Goal: Navigation & Orientation: Find specific page/section

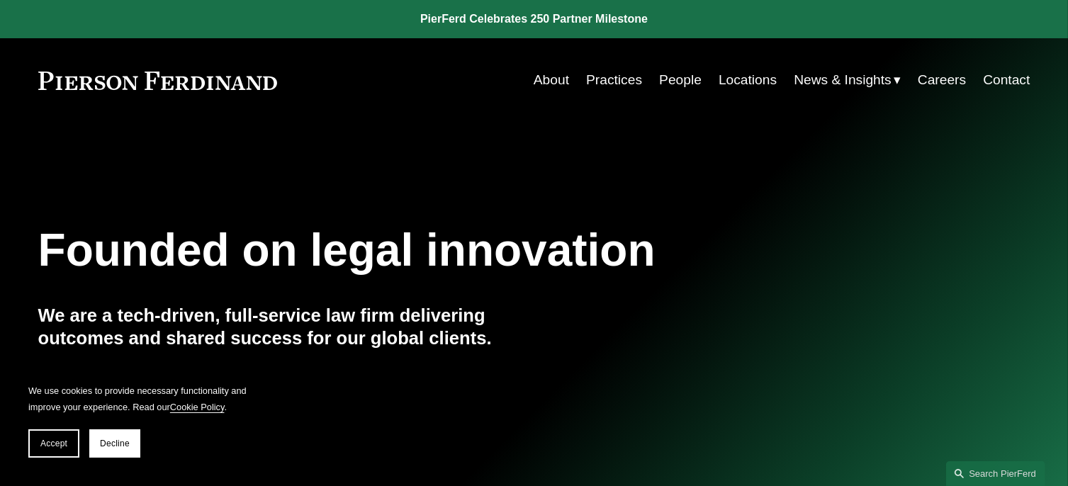
click at [612, 80] on link "Practices" at bounding box center [614, 80] width 56 height 27
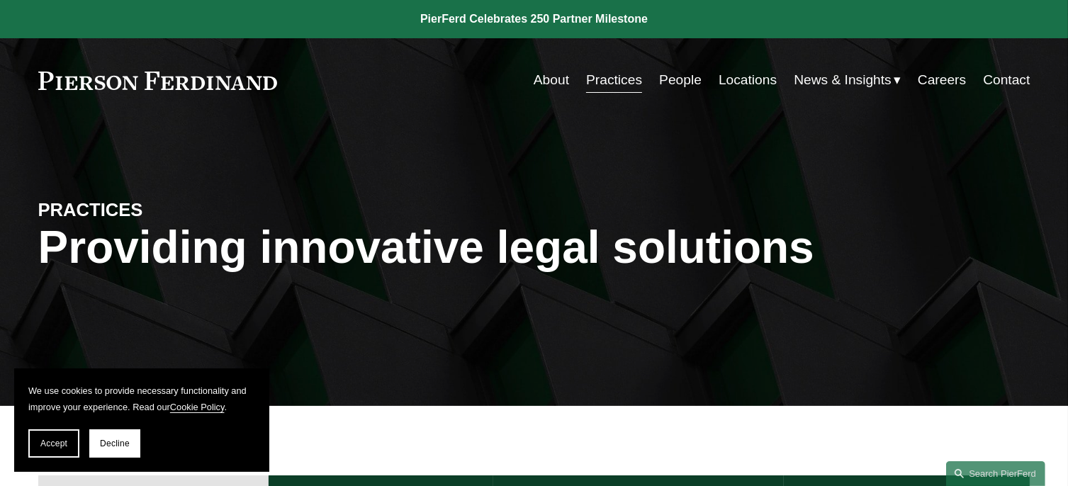
click at [738, 77] on link "Locations" at bounding box center [747, 80] width 58 height 27
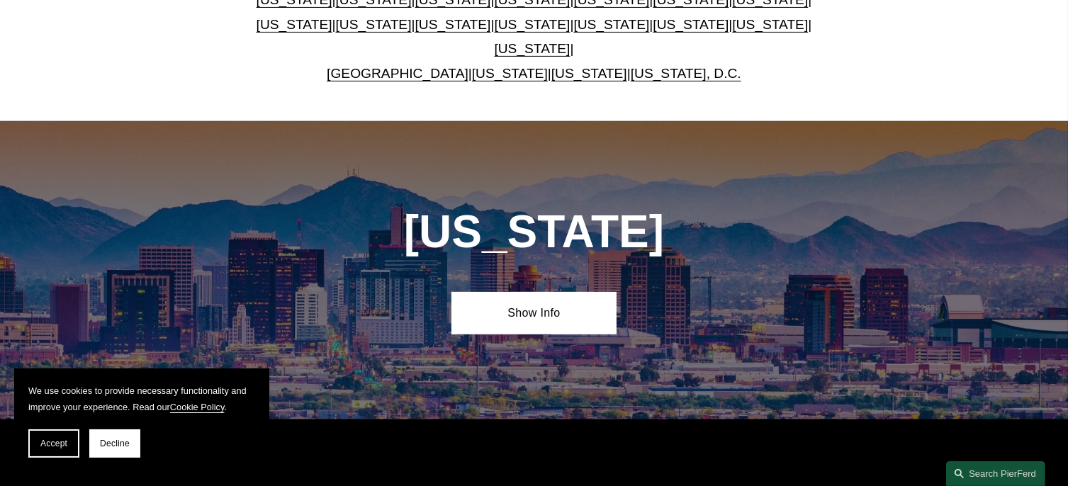
scroll to position [425, 0]
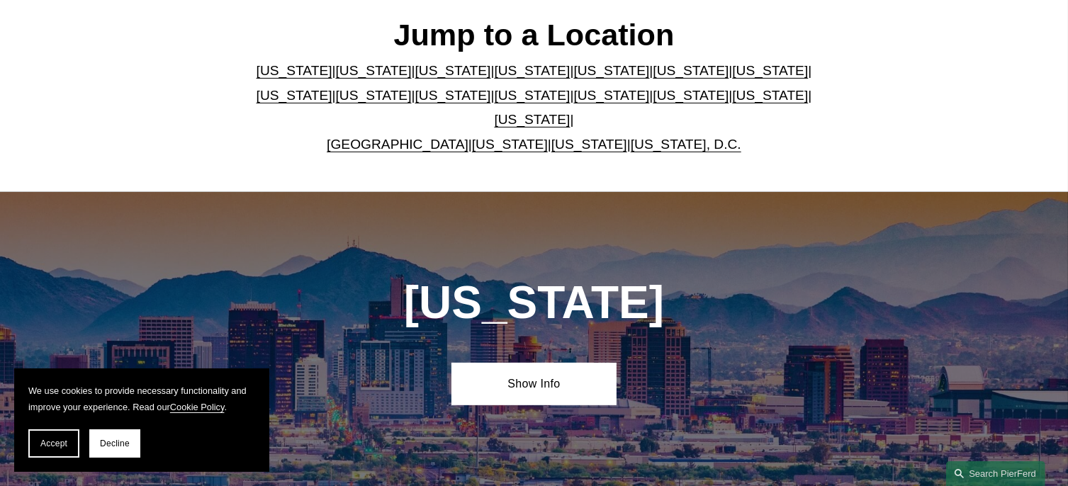
click at [653, 72] on link "[US_STATE]" at bounding box center [691, 70] width 76 height 15
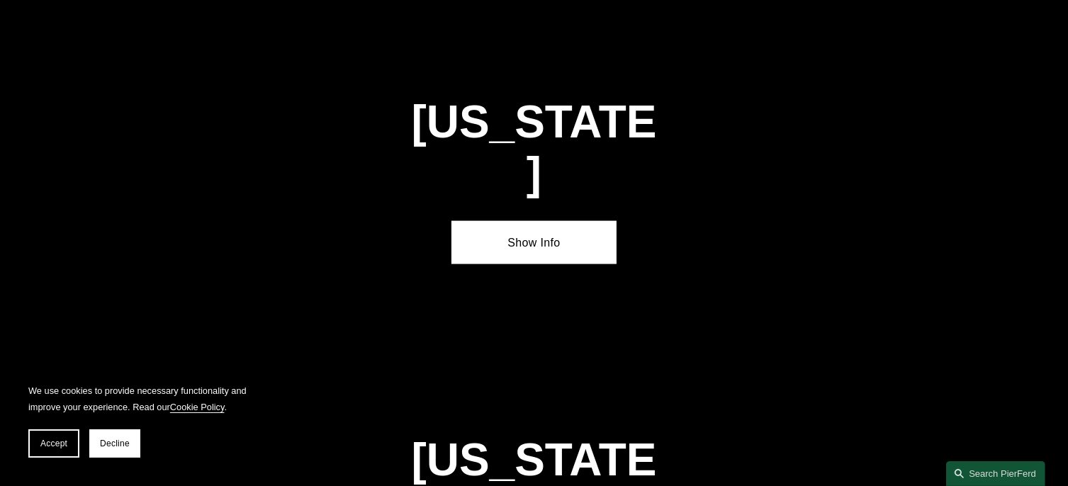
scroll to position [2311, 0]
